Goal: Obtain resource: Download file/media

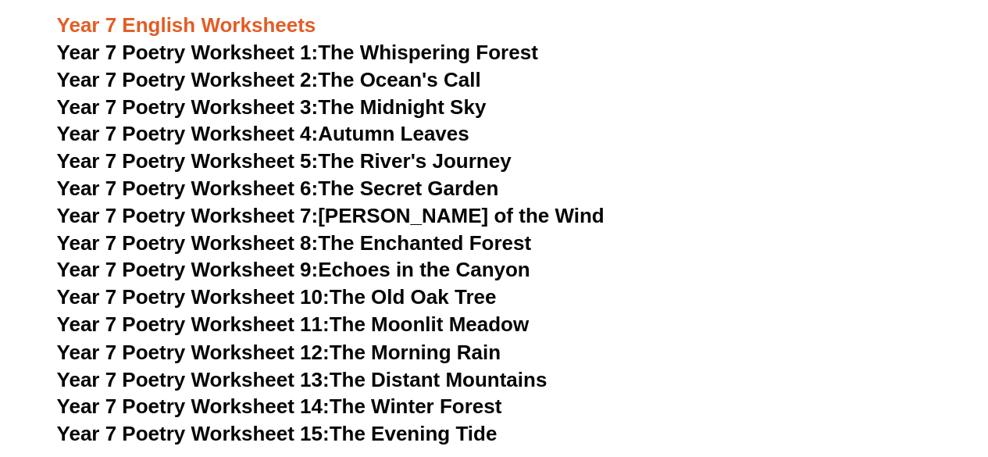
scroll to position [9988, 0]
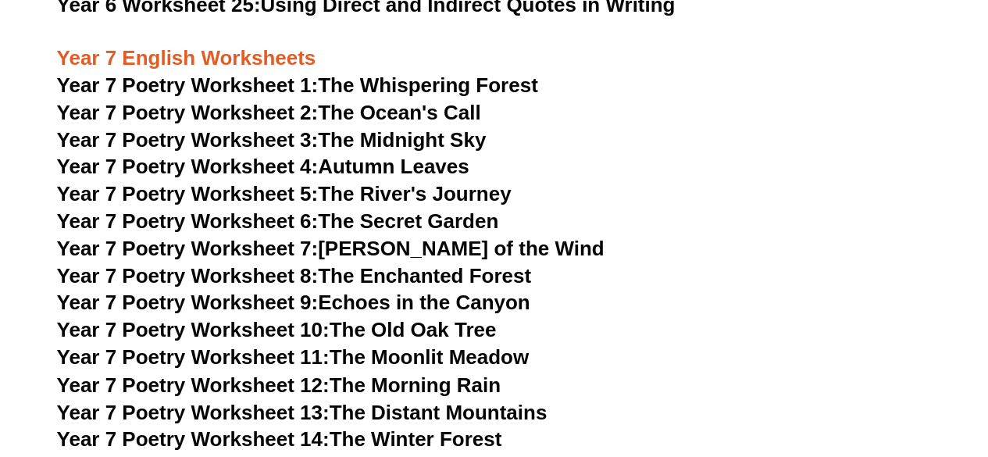
click at [442, 73] on link "Year 7 Poetry Worksheet 1: The Whispering Forest" at bounding box center [297, 84] width 481 height 23
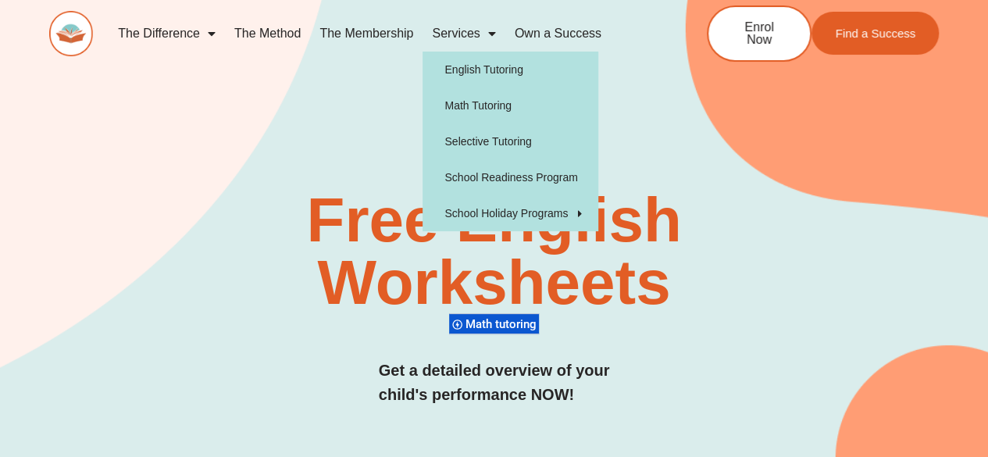
click at [493, 35] on span "Menu" at bounding box center [488, 34] width 16 height 28
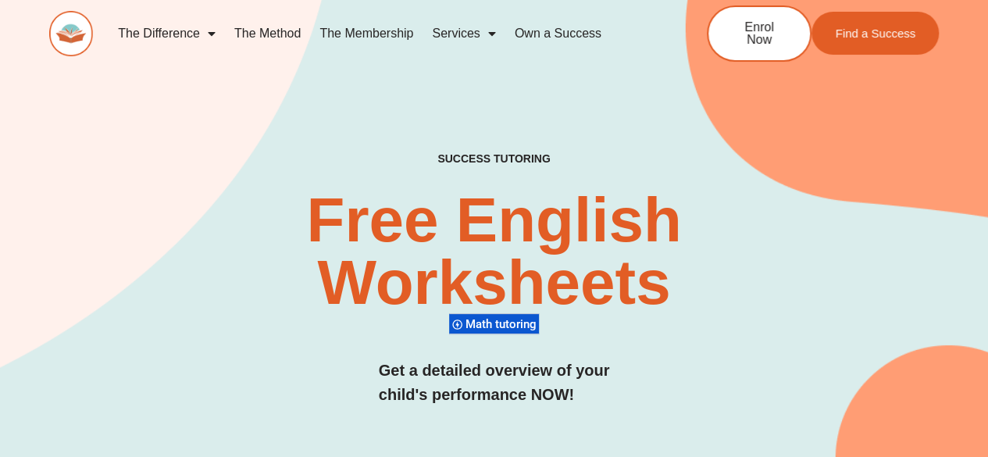
click at [493, 35] on span "Menu" at bounding box center [488, 34] width 16 height 28
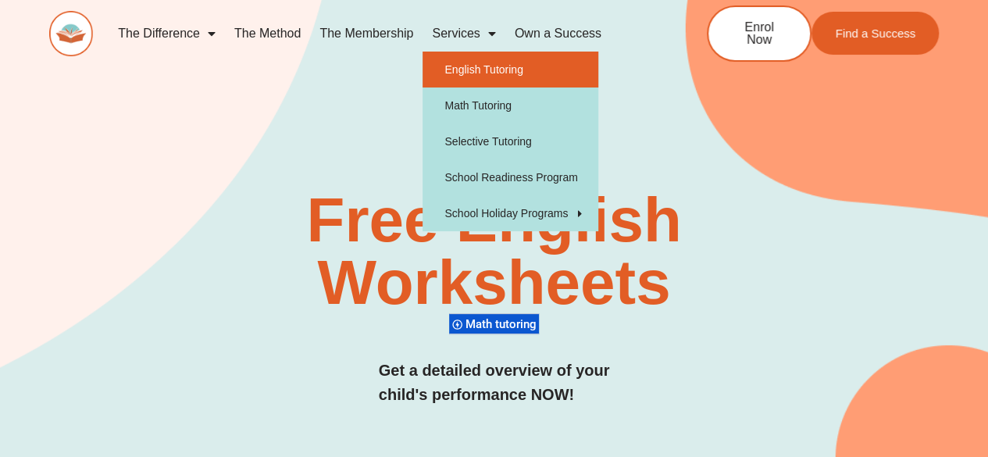
click at [489, 62] on link "English Tutoring" at bounding box center [510, 70] width 176 height 36
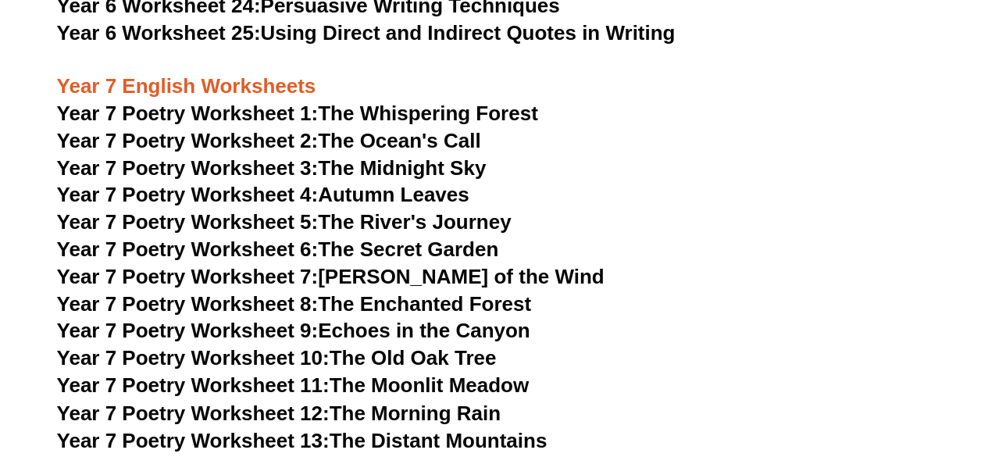
scroll to position [9988, 0]
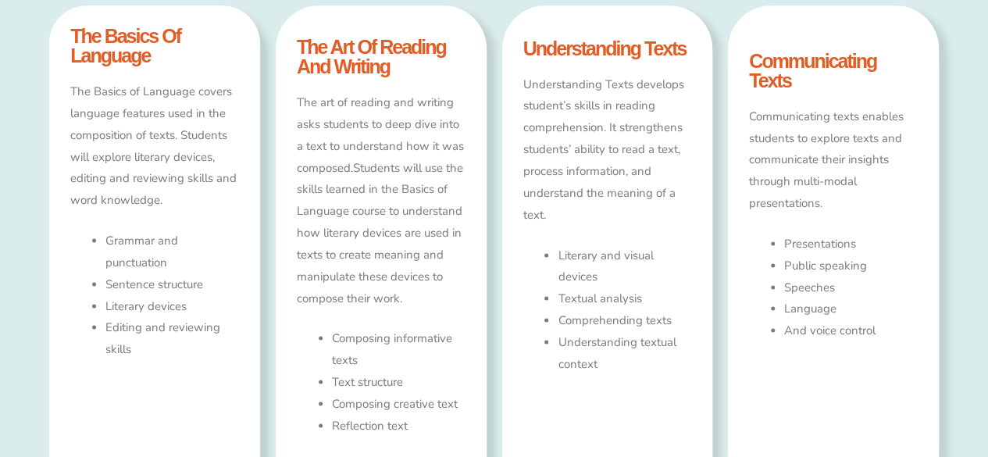
scroll to position [932, 0]
